Goal: Task Accomplishment & Management: Manage account settings

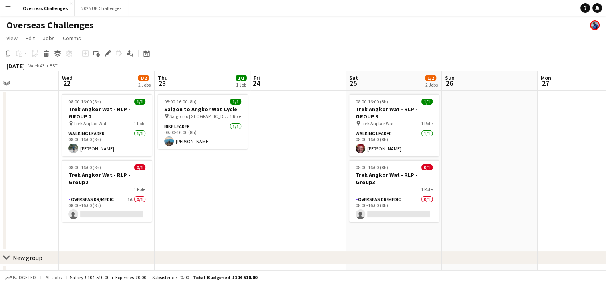
scroll to position [0, 228]
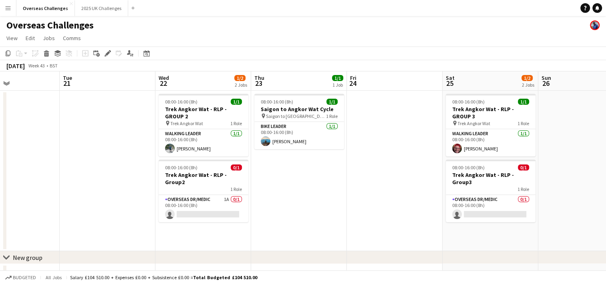
drag, startPoint x: 512, startPoint y: 206, endPoint x: 136, endPoint y: 206, distance: 375.5
click at [136, 206] on app-calendar-viewport "Sat 18 1/1 1 Job Sun 19 2/3 2 Jobs Mon 20 Tue 21 Wed 22 1/2 2 Jobs Thu 23 1/1 1…" at bounding box center [303, 179] width 606 height 216
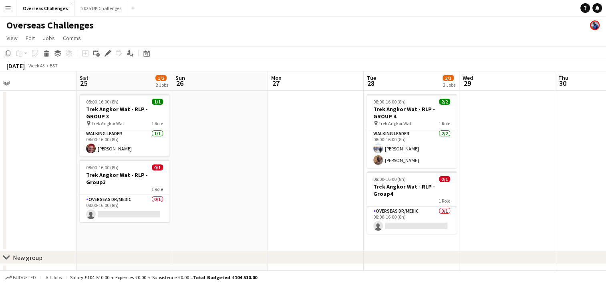
drag, startPoint x: 431, startPoint y: 191, endPoint x: 256, endPoint y: 196, distance: 174.8
click at [256, 196] on app-calendar-viewport "Wed 22 1/2 2 Jobs Thu 23 1/1 1 Job Fri 24 Sat 25 1/2 2 Jobs Sun 26 Mon 27 Tue 2…" at bounding box center [303, 179] width 606 height 216
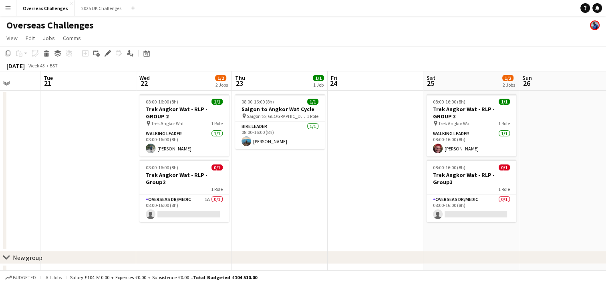
drag, startPoint x: 256, startPoint y: 196, endPoint x: 609, endPoint y: 196, distance: 352.2
click at [606, 196] on html "Menu Boards Boards Boards All jobs Status Workforce Workforce My Workforce Recr…" at bounding box center [303, 150] width 606 height 301
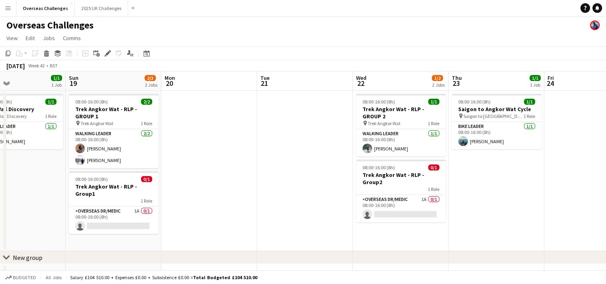
scroll to position [0, 210]
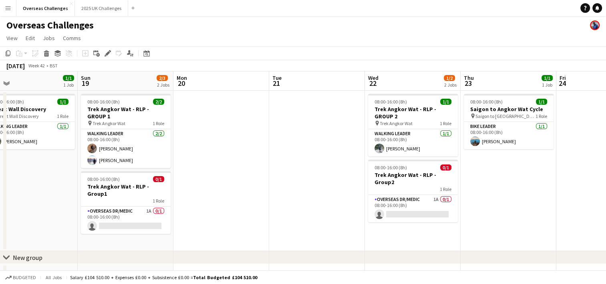
drag, startPoint x: 312, startPoint y: 194, endPoint x: 541, endPoint y: 193, distance: 228.8
click at [541, 193] on app-calendar-viewport "Thu 16 Fri 17 Sat 18 1/1 1 Job Sun 19 2/3 2 Jobs Mon 20 Tue 21 Wed 22 1/2 2 Job…" at bounding box center [303, 179] width 606 height 216
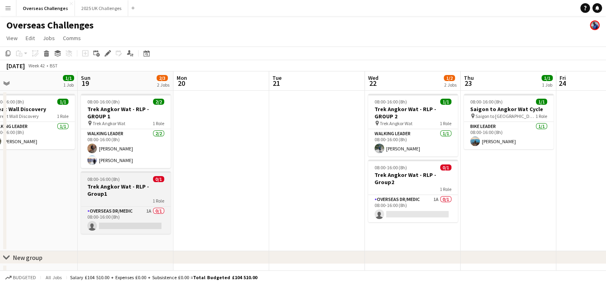
click at [85, 184] on h3 "Trek Angkor Wat - RLP - Group1" at bounding box center [126, 190] width 90 height 14
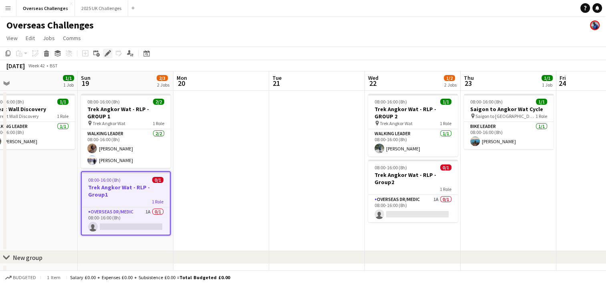
click at [107, 56] on icon "Edit" at bounding box center [108, 53] width 6 height 6
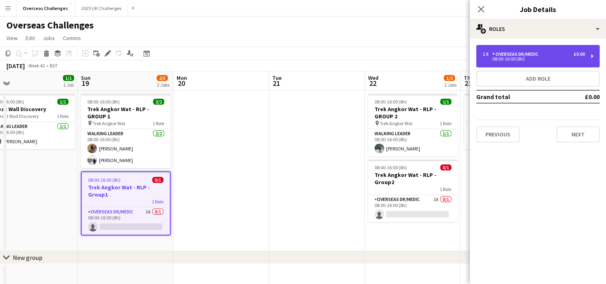
click at [526, 52] on div "Overseas Dr/Medic" at bounding box center [517, 54] width 49 height 6
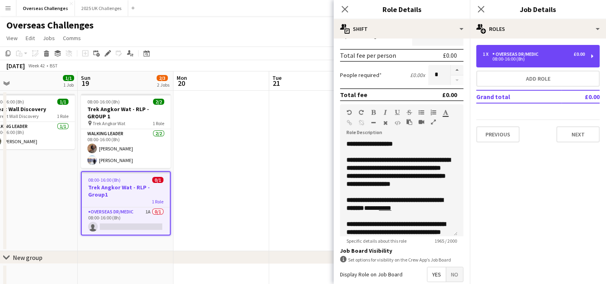
scroll to position [257, 0]
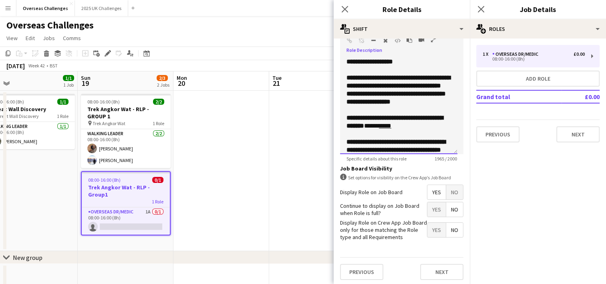
click at [430, 106] on p "**********" at bounding box center [399, 90] width 105 height 32
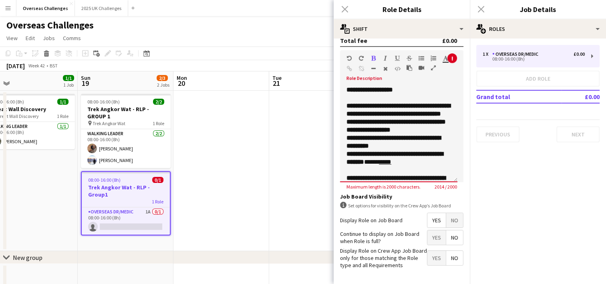
scroll to position [217, 0]
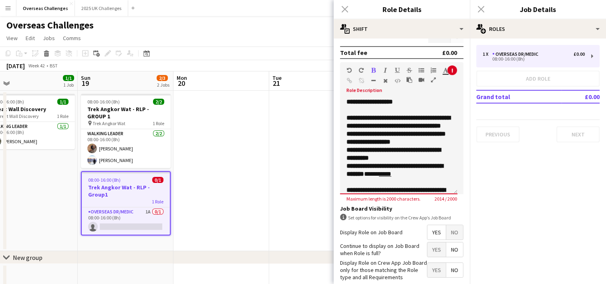
click at [407, 101] on p "**********" at bounding box center [399, 102] width 105 height 8
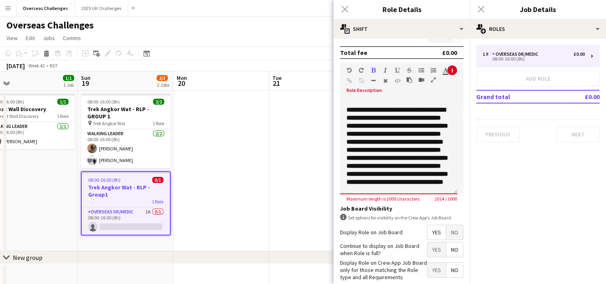
scroll to position [120, 0]
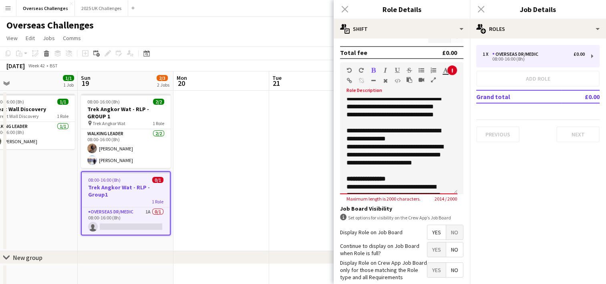
drag, startPoint x: 374, startPoint y: 139, endPoint x: 410, endPoint y: 99, distance: 54.2
click at [410, 99] on div "**********" at bounding box center [398, 146] width 117 height 96
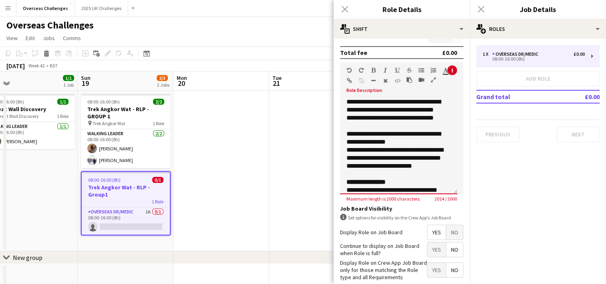
click at [411, 98] on p "**********" at bounding box center [396, 86] width 99 height 24
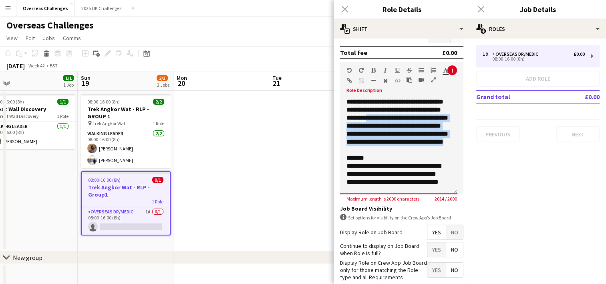
drag, startPoint x: 374, startPoint y: 139, endPoint x: 379, endPoint y: 178, distance: 39.2
click at [379, 146] on p "**********" at bounding box center [399, 106] width 105 height 80
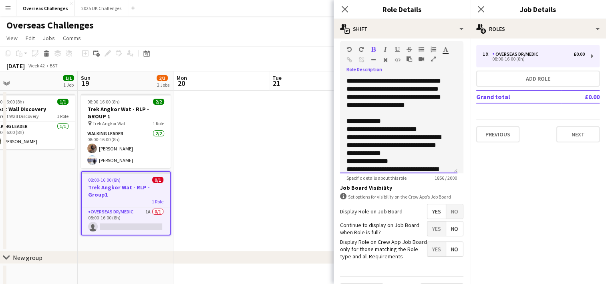
scroll to position [257, 0]
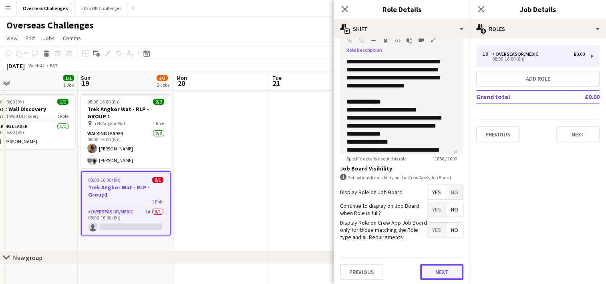
click at [433, 266] on button "Next" at bounding box center [441, 272] width 43 height 16
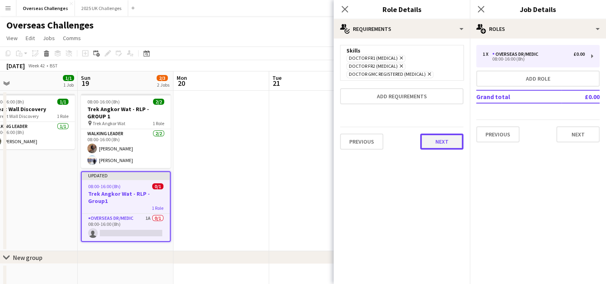
click at [455, 141] on button "Next" at bounding box center [441, 141] width 43 height 16
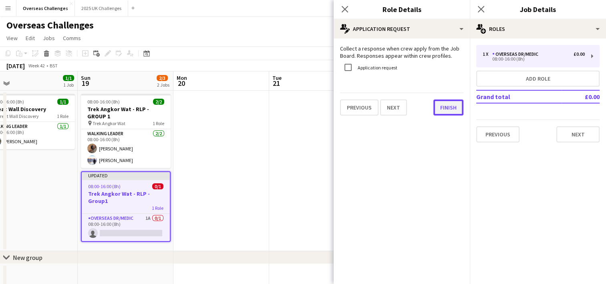
click at [455, 109] on button "Finish" at bounding box center [449, 107] width 30 height 16
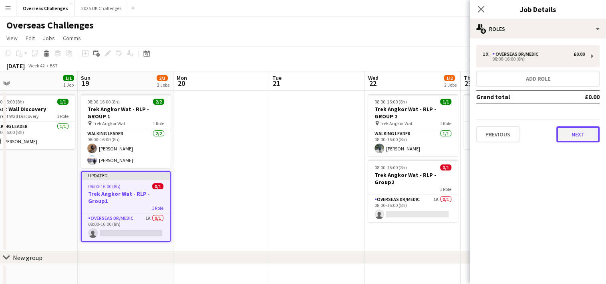
click at [575, 135] on button "Next" at bounding box center [578, 134] width 43 height 16
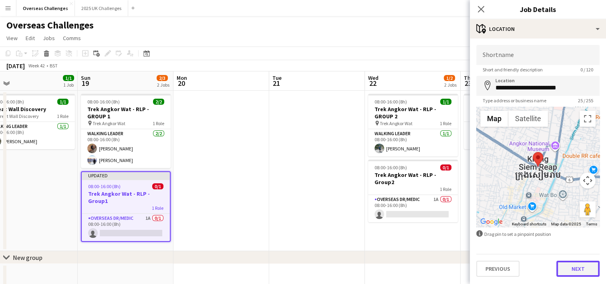
click at [577, 270] on button "Next" at bounding box center [578, 268] width 43 height 16
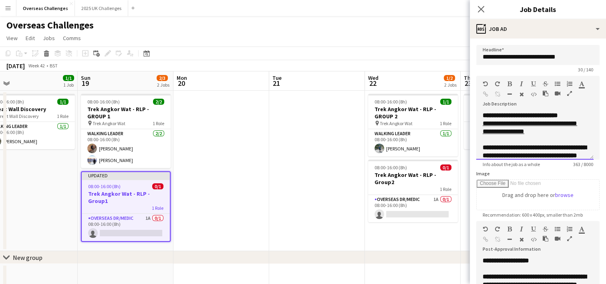
click at [557, 137] on p at bounding box center [535, 139] width 105 height 8
click at [556, 135] on p "**********" at bounding box center [535, 119] width 105 height 32
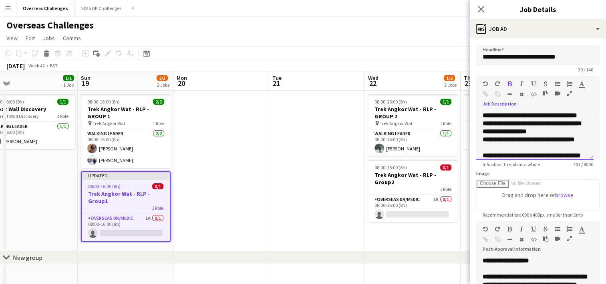
scroll to position [41, 0]
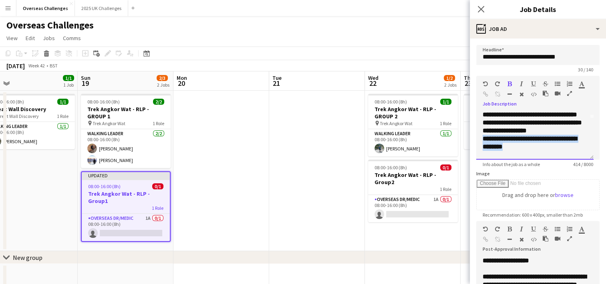
drag, startPoint x: 527, startPoint y: 153, endPoint x: 482, endPoint y: 146, distance: 45.5
click at [483, 146] on p "**********" at bounding box center [535, 143] width 105 height 16
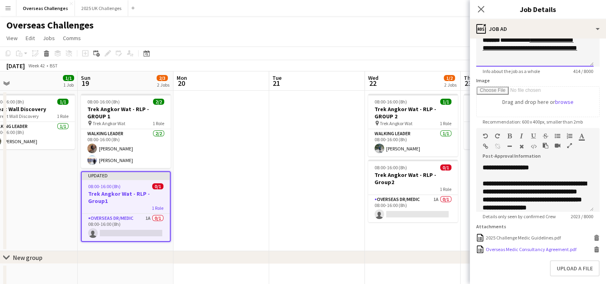
scroll to position [135, 0]
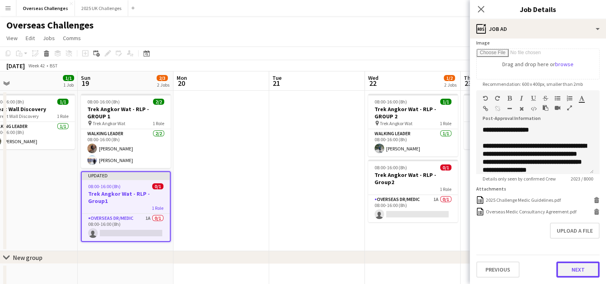
click at [576, 267] on button "Next" at bounding box center [578, 269] width 43 height 16
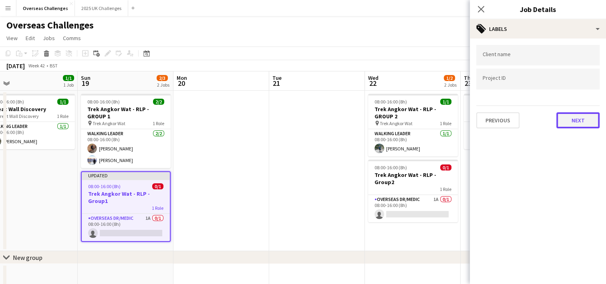
click at [581, 115] on button "Next" at bounding box center [578, 120] width 43 height 16
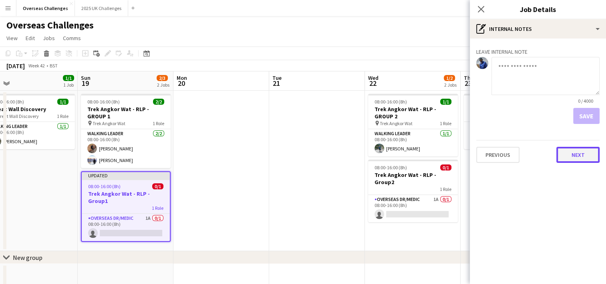
click at [580, 158] on button "Next" at bounding box center [578, 155] width 43 height 16
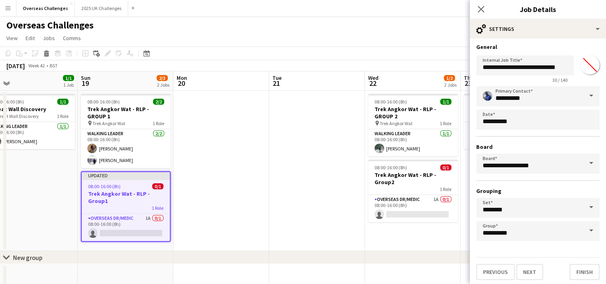
scroll to position [2, 0]
click at [573, 275] on button "Finish" at bounding box center [585, 271] width 30 height 16
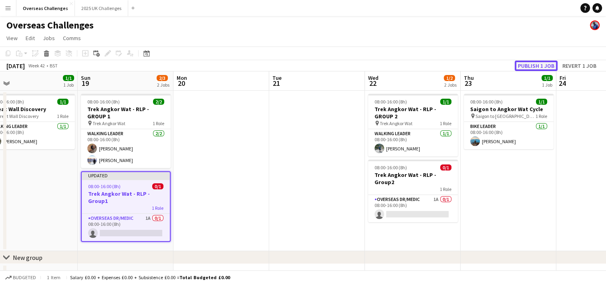
click at [533, 68] on button "Publish 1 job" at bounding box center [536, 66] width 43 height 10
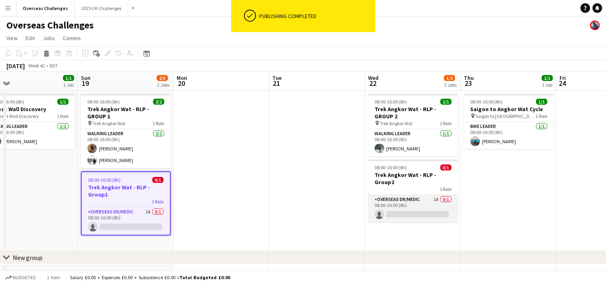
click at [425, 202] on app-card-role "Overseas Dr/Medic 1A 0/1 08:00-16:00 (8h) single-neutral-actions" at bounding box center [413, 208] width 90 height 27
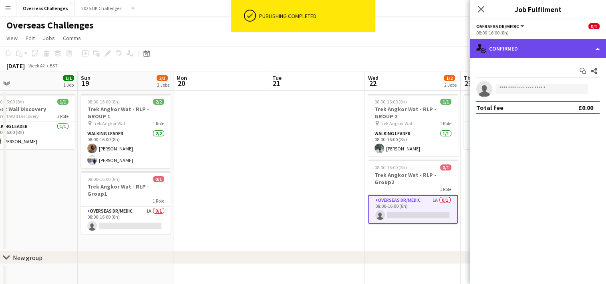
click at [515, 51] on div "single-neutral-actions-check-2 Confirmed" at bounding box center [538, 48] width 136 height 19
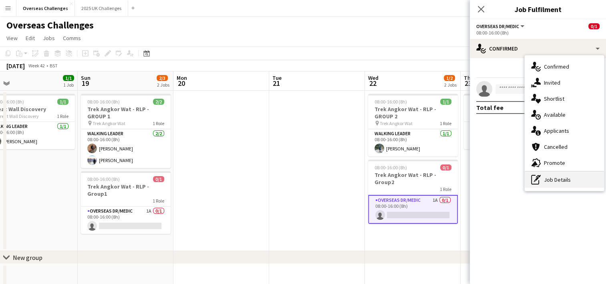
click at [561, 181] on div "pen-write Job Details" at bounding box center [564, 180] width 79 height 16
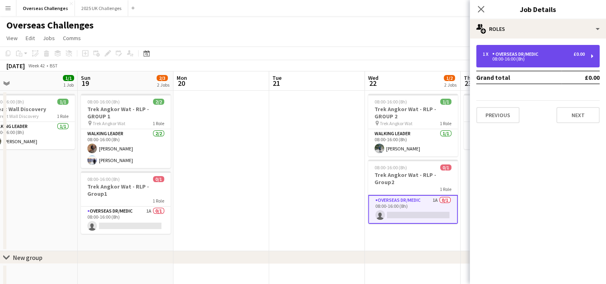
click at [520, 46] on div "1 x Overseas Dr/Medic £0.00 08:00-16:00 (8h)" at bounding box center [537, 56] width 123 height 22
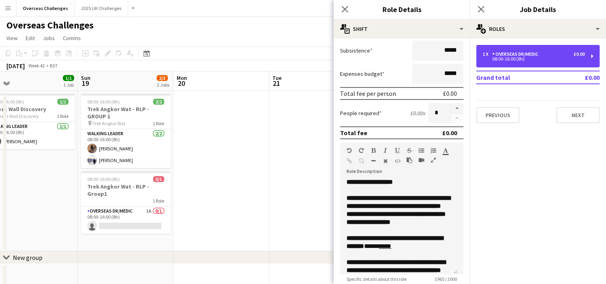
scroll to position [40, 0]
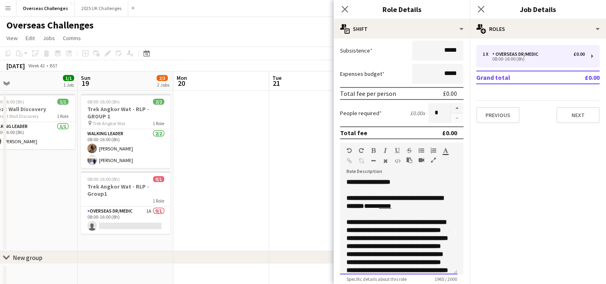
click at [399, 186] on p "**********" at bounding box center [399, 170] width 105 height 32
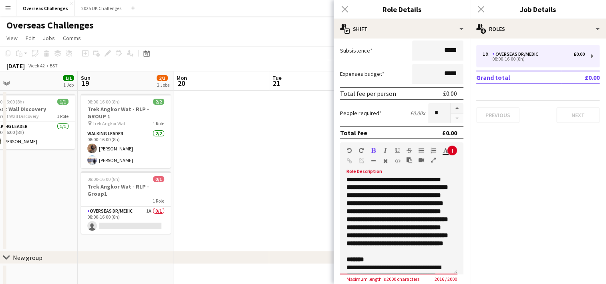
scroll to position [120, 0]
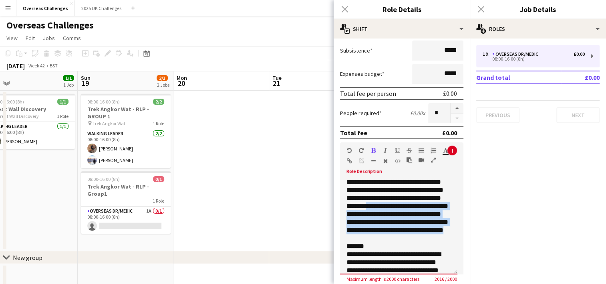
drag, startPoint x: 375, startPoint y: 228, endPoint x: 378, endPoint y: 265, distance: 37.0
click at [378, 234] on p "**********" at bounding box center [399, 194] width 105 height 80
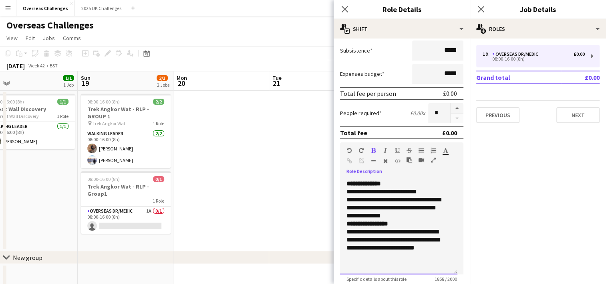
scroll to position [257, 0]
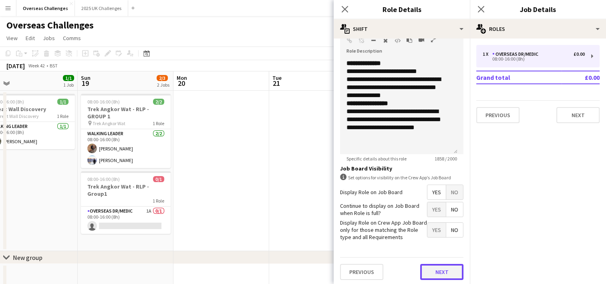
click at [427, 264] on button "Next" at bounding box center [441, 272] width 43 height 16
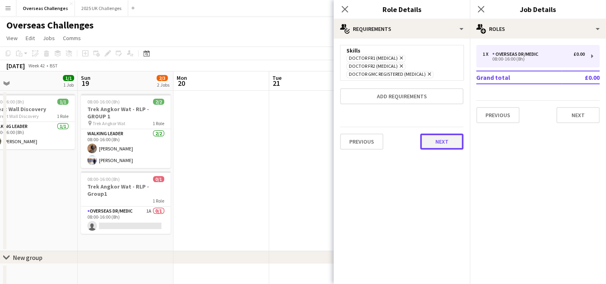
click at [432, 141] on button "Next" at bounding box center [441, 141] width 43 height 16
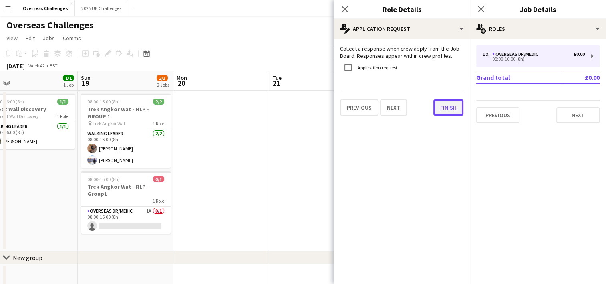
click at [445, 110] on button "Finish" at bounding box center [449, 107] width 30 height 16
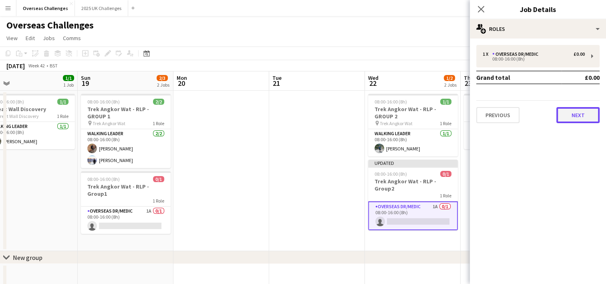
click at [586, 119] on button "Next" at bounding box center [578, 115] width 43 height 16
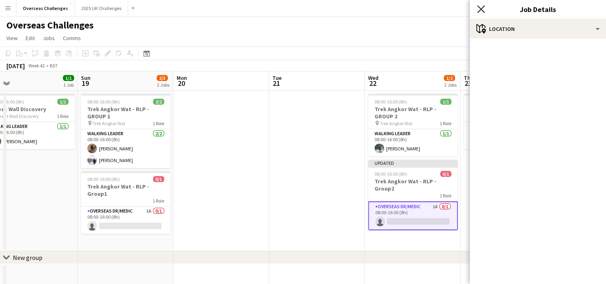
click at [482, 9] on icon at bounding box center [481, 9] width 8 height 8
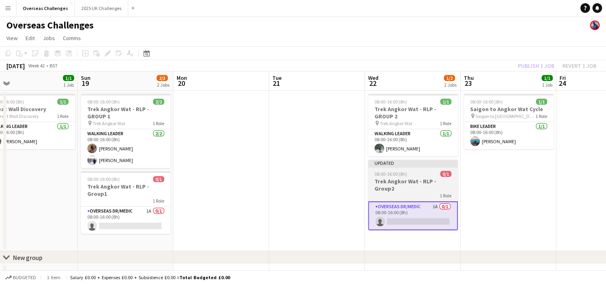
click at [410, 165] on div "Updated" at bounding box center [413, 162] width 90 height 6
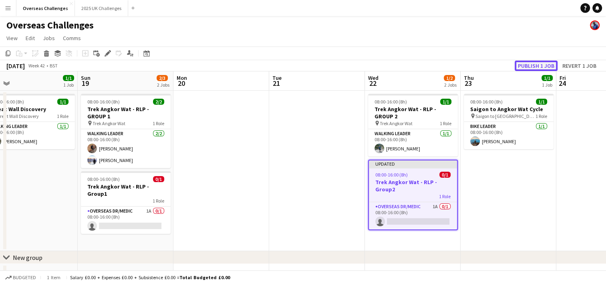
click at [532, 63] on button "Publish 1 job" at bounding box center [536, 66] width 43 height 10
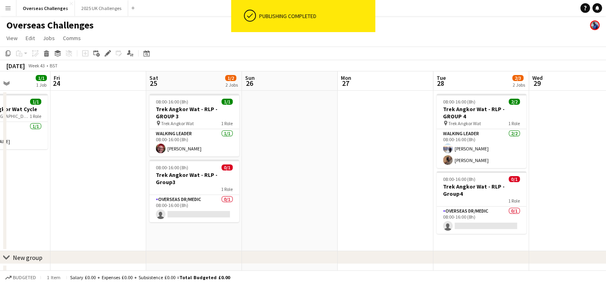
scroll to position [0, 333]
drag, startPoint x: 585, startPoint y: 178, endPoint x: 78, endPoint y: 202, distance: 507.1
click at [78, 202] on app-calendar-viewport "Mon 20 Tue 21 Wed 22 1/2 2 Jobs Thu 23 1/1 1 Job Fri 24 Sat 25 1/2 2 Jobs Sun 2…" at bounding box center [303, 179] width 606 height 216
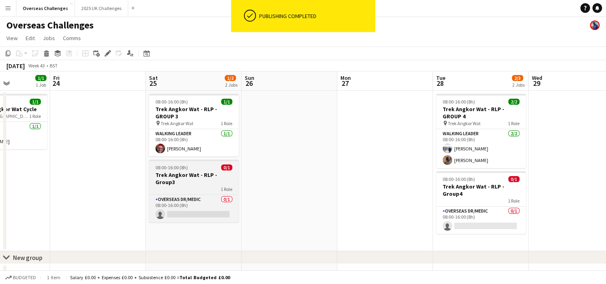
click at [216, 178] on h3 "Trek Angkor Wat - RLP - Group3" at bounding box center [194, 178] width 90 height 14
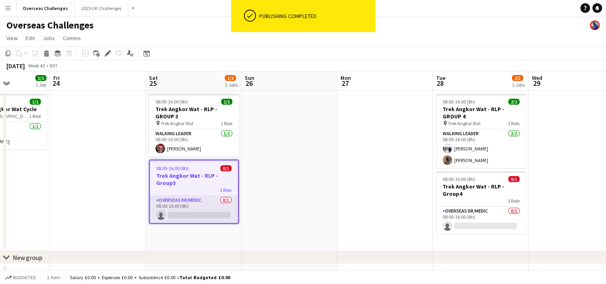
click at [198, 198] on app-card-role "Overseas Dr/Medic 0/1 08:00-16:00 (8h) single-neutral-actions" at bounding box center [194, 209] width 88 height 27
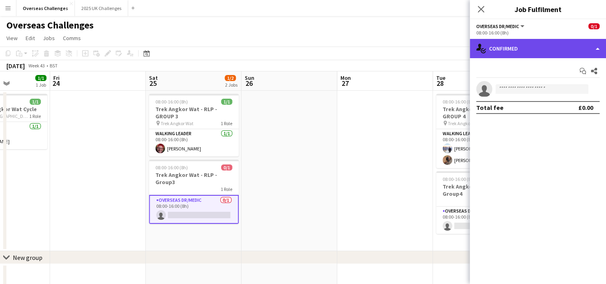
click at [546, 53] on div "single-neutral-actions-check-2 Confirmed" at bounding box center [538, 48] width 136 height 19
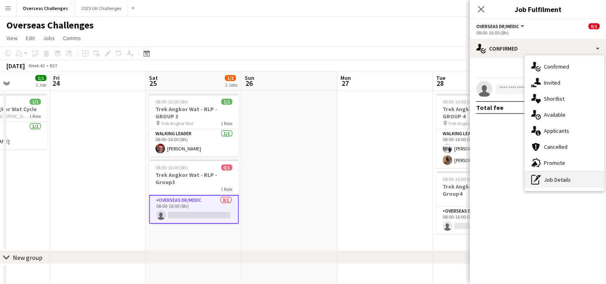
click at [559, 174] on div "pen-write Job Details" at bounding box center [564, 180] width 79 height 16
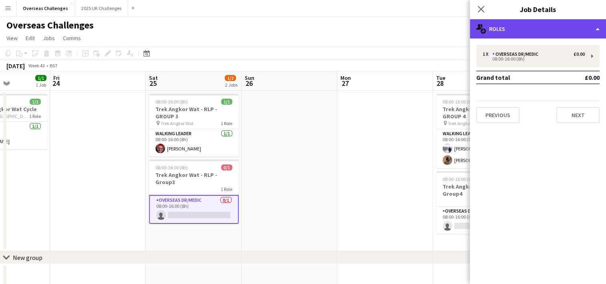
click at [549, 36] on div "multiple-users-add Roles" at bounding box center [538, 28] width 136 height 19
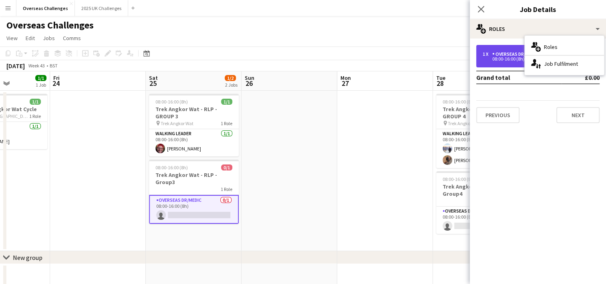
click at [504, 52] on div "Overseas Dr/Medic" at bounding box center [517, 54] width 49 height 6
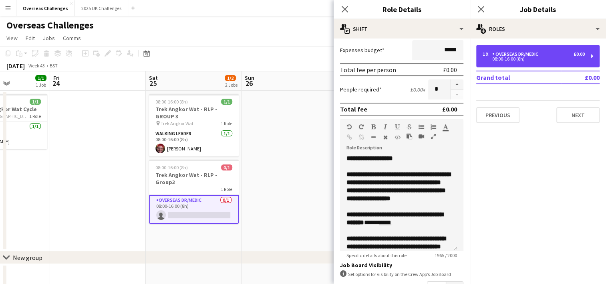
scroll to position [120, 0]
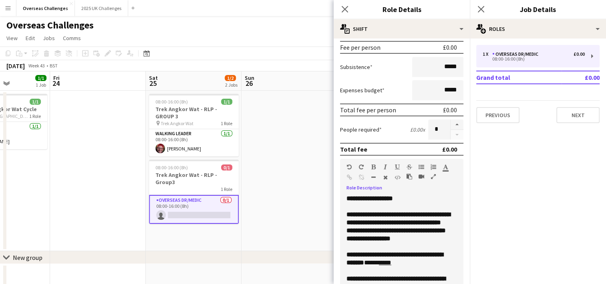
click at [414, 195] on p "**********" at bounding box center [399, 198] width 105 height 8
click at [413, 242] on p "**********" at bounding box center [399, 226] width 105 height 32
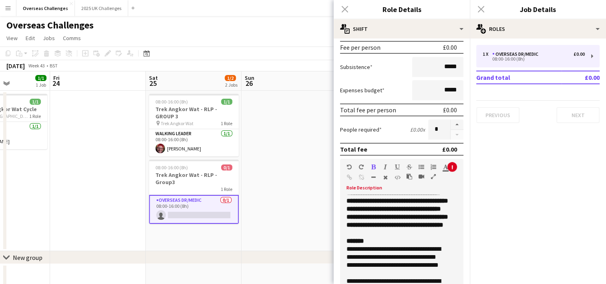
scroll to position [160, 0]
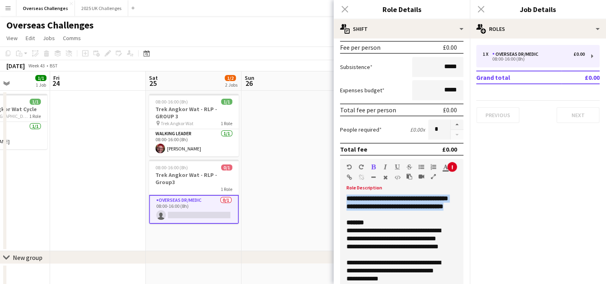
drag, startPoint x: 374, startPoint y: 207, endPoint x: 378, endPoint y: 246, distance: 39.1
click at [378, 210] on p "**********" at bounding box center [399, 170] width 105 height 80
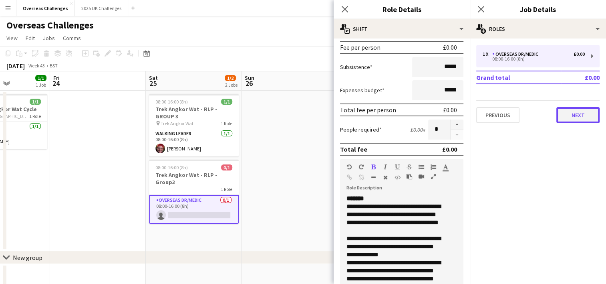
click at [577, 111] on button "Next" at bounding box center [578, 115] width 43 height 16
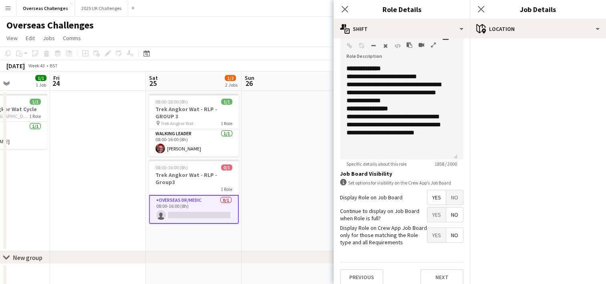
scroll to position [257, 0]
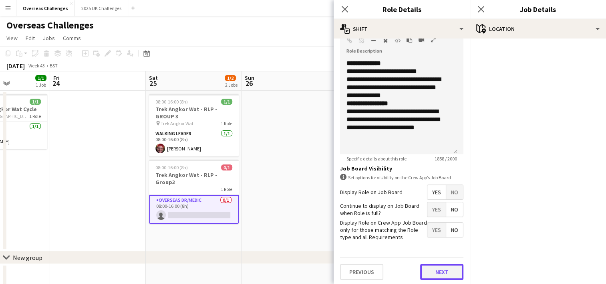
click at [440, 270] on button "Next" at bounding box center [441, 272] width 43 height 16
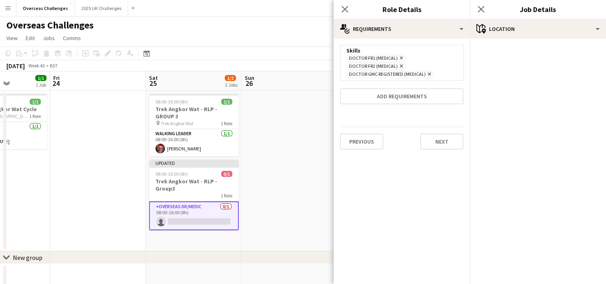
scroll to position [0, 0]
click at [441, 131] on div "Previous Next" at bounding box center [401, 141] width 123 height 29
click at [441, 138] on button "Next" at bounding box center [441, 141] width 43 height 16
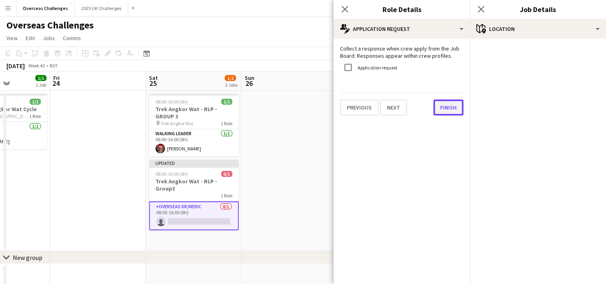
click at [451, 109] on button "Finish" at bounding box center [449, 107] width 30 height 16
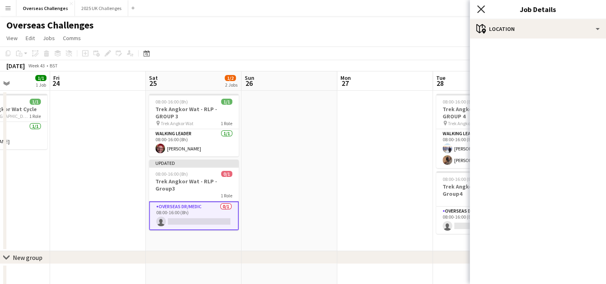
click at [484, 10] on icon "Close pop-in" at bounding box center [481, 9] width 8 height 8
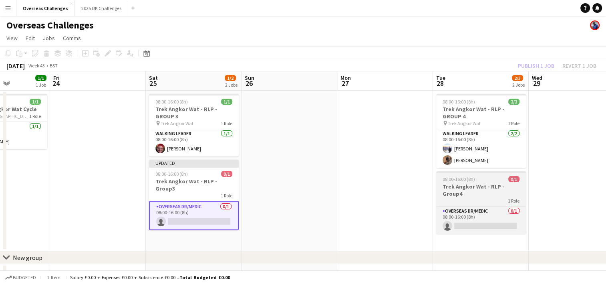
click at [472, 197] on app-job-card "08:00-16:00 (8h) 0/1 Trek Angkor Wat - RLP - Group4 1 Role Overseas Dr/Medic 0/…" at bounding box center [481, 202] width 90 height 63
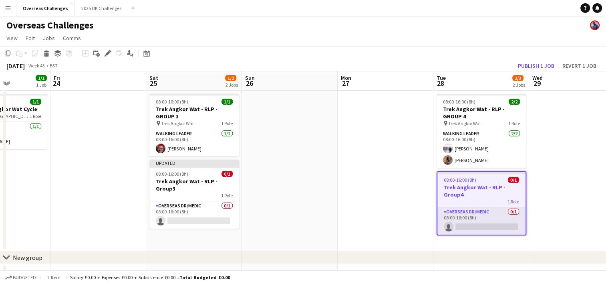
click at [478, 213] on app-card-role "Overseas Dr/Medic 0/1 08:00-16:00 (8h) single-neutral-actions" at bounding box center [482, 220] width 88 height 27
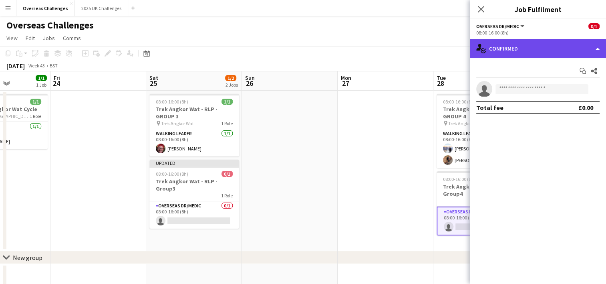
click at [494, 45] on div "single-neutral-actions-check-2 Confirmed" at bounding box center [538, 48] width 136 height 19
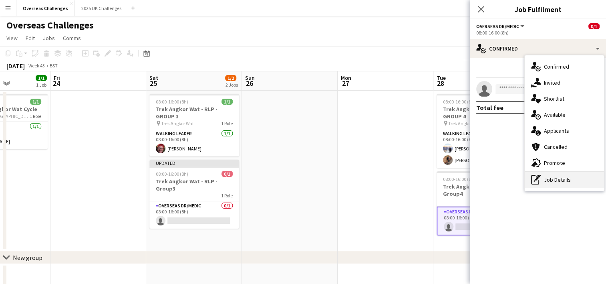
click at [549, 176] on div "pen-write Job Details" at bounding box center [564, 180] width 79 height 16
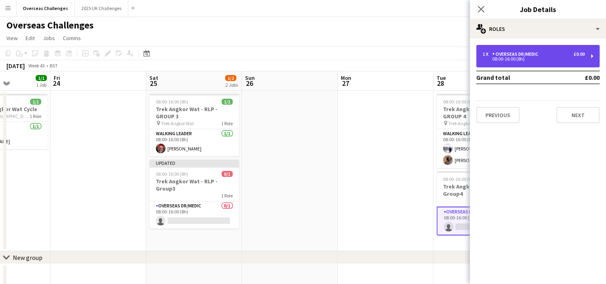
click at [518, 54] on div "Overseas Dr/Medic" at bounding box center [517, 54] width 49 height 6
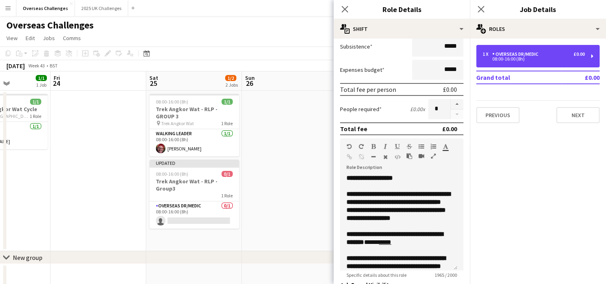
scroll to position [160, 0]
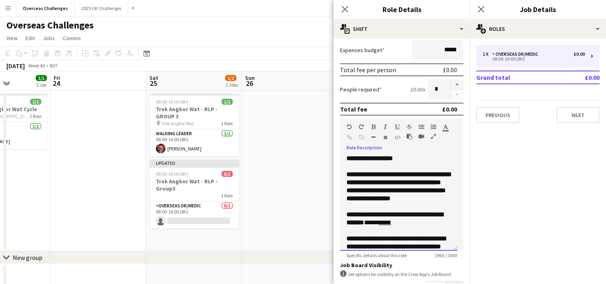
click at [398, 202] on p "**********" at bounding box center [399, 186] width 105 height 32
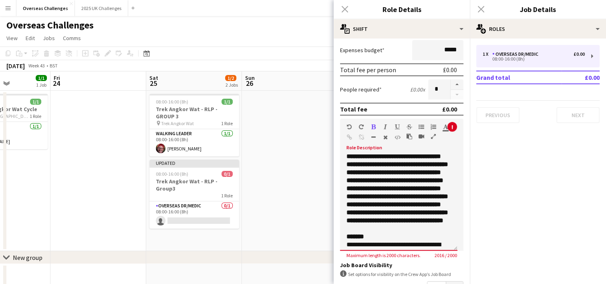
scroll to position [120, 0]
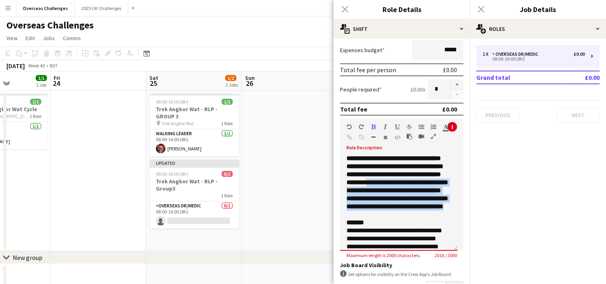
drag, startPoint x: 377, startPoint y: 243, endPoint x: 375, endPoint y: 205, distance: 38.5
click at [375, 205] on p "**********" at bounding box center [399, 170] width 105 height 80
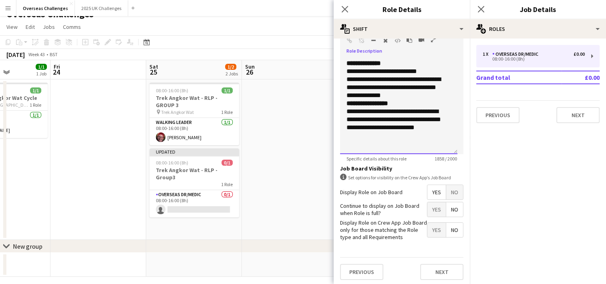
scroll to position [17, 0]
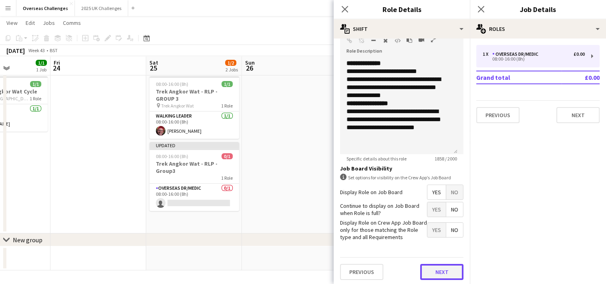
click at [433, 270] on button "Next" at bounding box center [441, 272] width 43 height 16
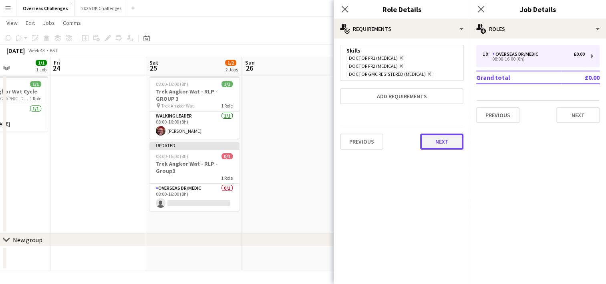
click at [444, 143] on button "Next" at bounding box center [441, 141] width 43 height 16
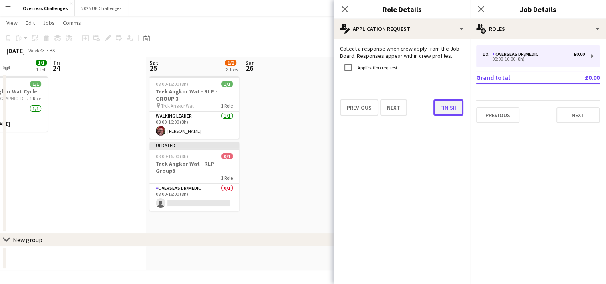
click at [452, 108] on button "Finish" at bounding box center [449, 107] width 30 height 16
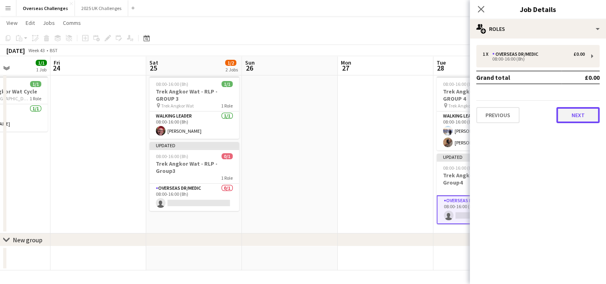
click at [584, 114] on button "Next" at bounding box center [578, 115] width 43 height 16
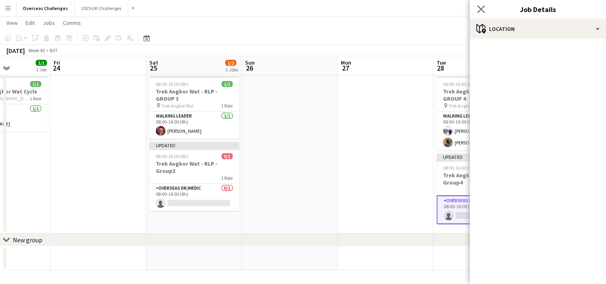
click at [482, 4] on app-icon "Close pop-in" at bounding box center [482, 10] width 12 height 12
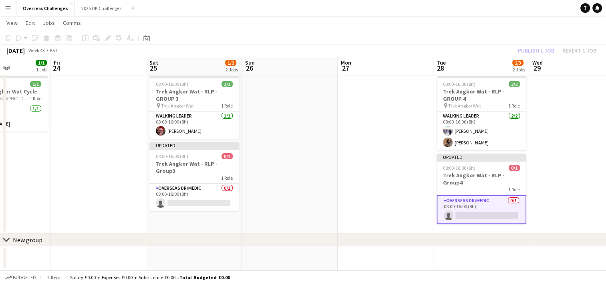
click at [476, 201] on app-card-role "Overseas Dr/Medic 0/1 08:00-16:00 (8h) single-neutral-actions" at bounding box center [482, 209] width 90 height 29
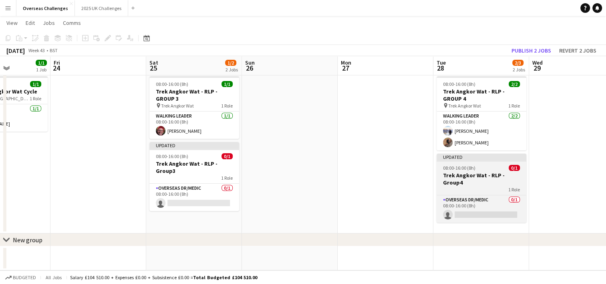
click at [478, 186] on div "1 Role" at bounding box center [482, 189] width 90 height 6
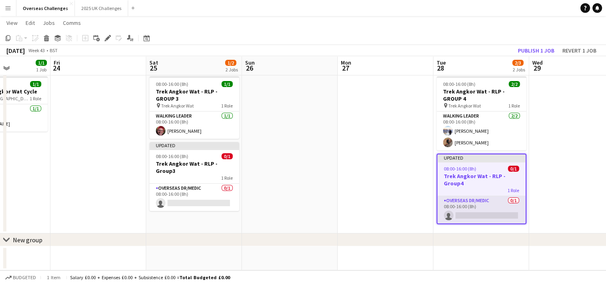
click at [487, 212] on app-card-role "Overseas Dr/Medic 0/1 08:00-16:00 (8h) single-neutral-actions" at bounding box center [482, 209] width 88 height 27
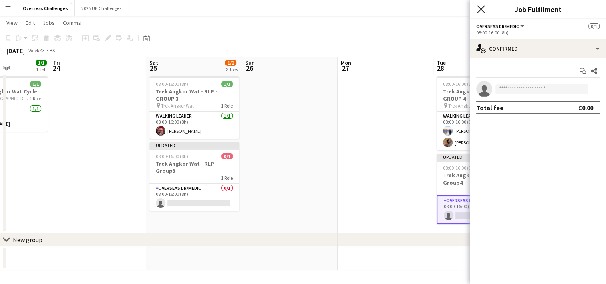
click at [481, 6] on icon "Close pop-in" at bounding box center [481, 9] width 8 height 8
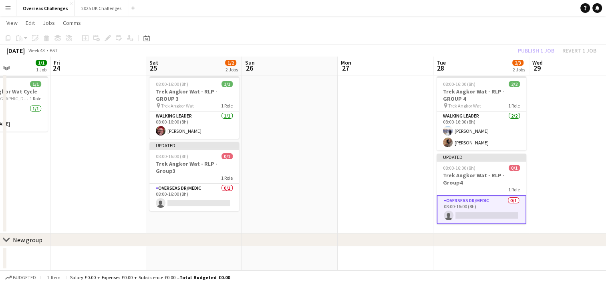
click at [400, 163] on app-date-cell at bounding box center [386, 153] width 96 height 160
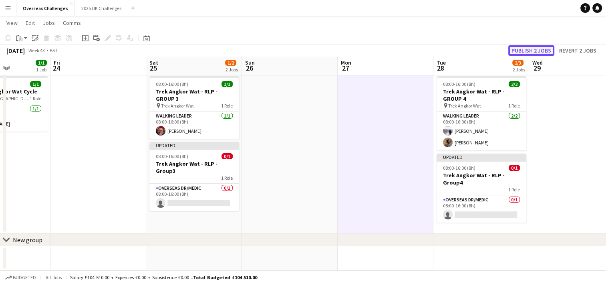
click at [531, 50] on button "Publish 2 jobs" at bounding box center [532, 50] width 46 height 10
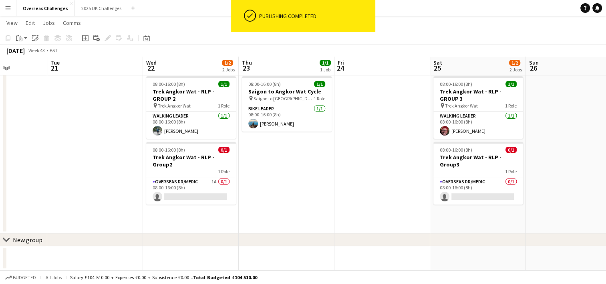
drag, startPoint x: 282, startPoint y: 205, endPoint x: 566, endPoint y: 186, distance: 284.7
click at [566, 186] on app-calendar-viewport "Sat 18 1/1 1 Job Sun 19 2/3 2 Jobs Mon 20 Tue 21 Wed 22 1/2 2 Jobs Thu 23 1/1 1…" at bounding box center [303, 142] width 606 height 256
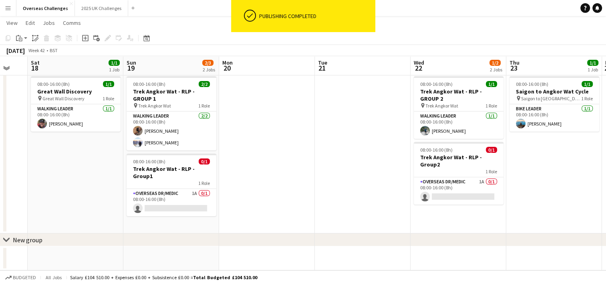
scroll to position [0, 214]
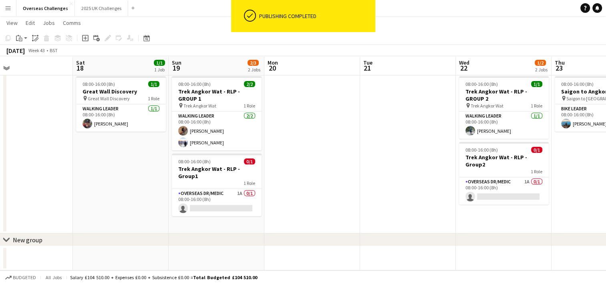
drag, startPoint x: 228, startPoint y: 216, endPoint x: 541, endPoint y: 182, distance: 314.9
click at [541, 182] on app-calendar-viewport "Wed 15 2/2 2 Jobs Thu 16 Fri 17 Sat 18 1/1 1 Job Sun 19 2/3 2 Jobs Mon 20 Tue 2…" at bounding box center [303, 142] width 606 height 256
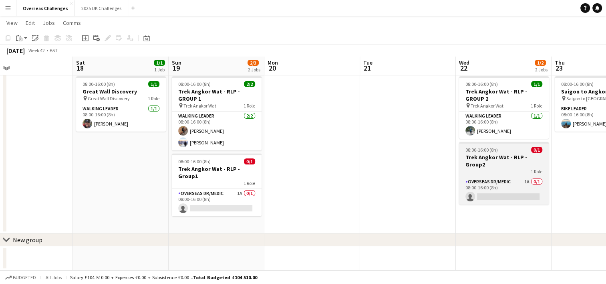
click at [512, 155] on h3 "Trek Angkor Wat - RLP - Group2" at bounding box center [504, 160] width 90 height 14
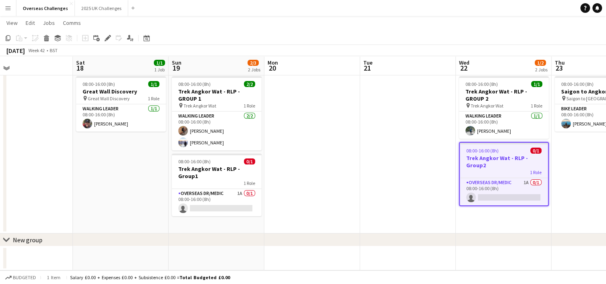
click at [338, 179] on app-date-cell at bounding box center [312, 153] width 96 height 160
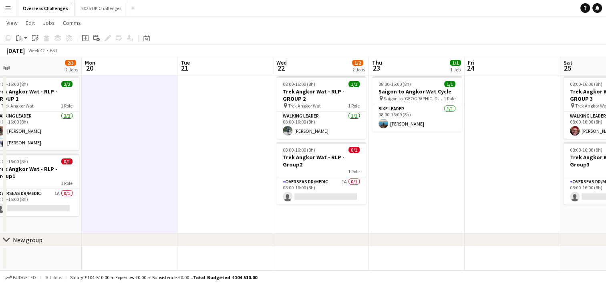
scroll to position [0, 277]
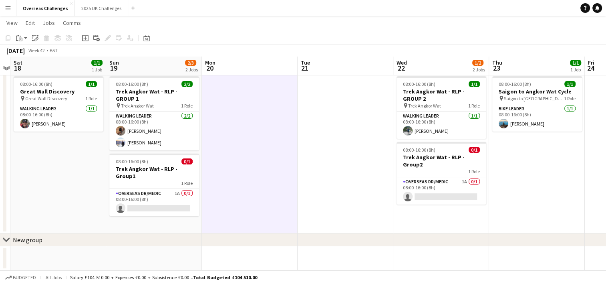
drag, startPoint x: 412, startPoint y: 187, endPoint x: 158, endPoint y: 187, distance: 254.1
click at [158, 187] on app-calendar-viewport "Wed 15 2/2 2 Jobs Thu 16 Fri 17 Sat 18 1/1 1 Job Sun 19 2/3 2 Jobs Mon 20 Tue 2…" at bounding box center [303, 142] width 606 height 256
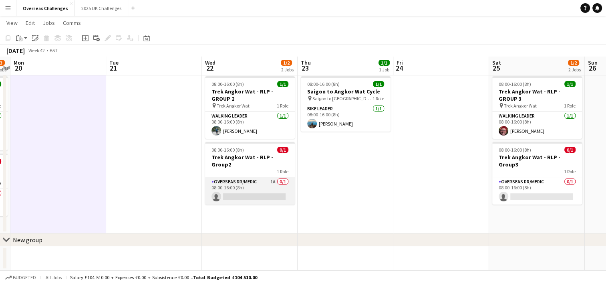
click at [258, 180] on app-card-role "Overseas Dr/Medic 1A 0/1 08:00-16:00 (8h) single-neutral-actions" at bounding box center [250, 190] width 90 height 27
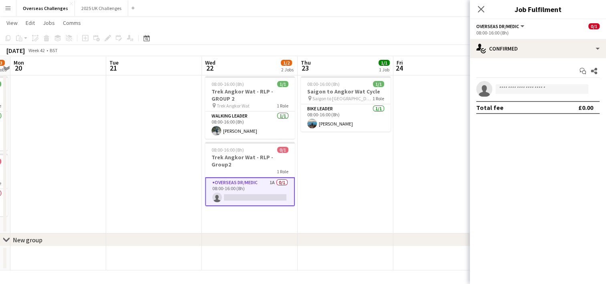
click at [476, 8] on div "Close pop-in" at bounding box center [481, 9] width 22 height 18
click at [482, 10] on icon at bounding box center [481, 9] width 8 height 8
